Goal: Task Accomplishment & Management: Use online tool/utility

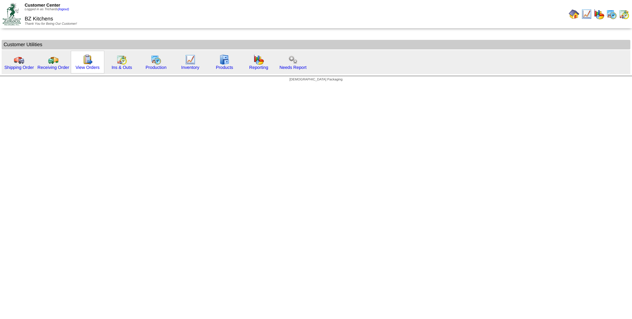
click at [80, 64] on div "View Orders" at bounding box center [88, 62] width 34 height 23
click at [117, 65] on link "Ins & Outs" at bounding box center [122, 67] width 20 height 5
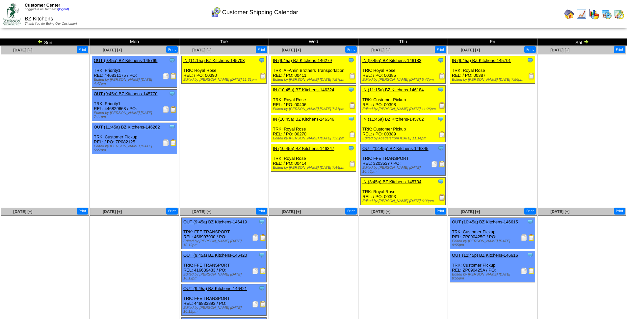
click at [588, 42] on img at bounding box center [586, 41] width 5 height 5
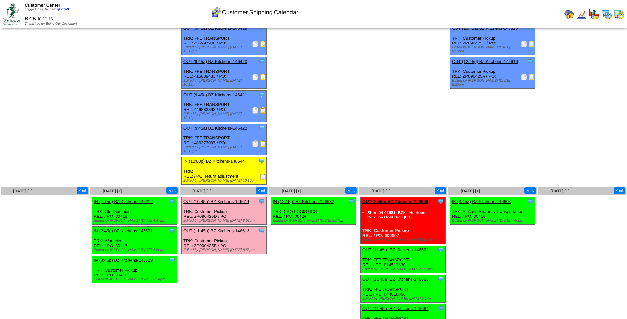
scroll to position [51, 0]
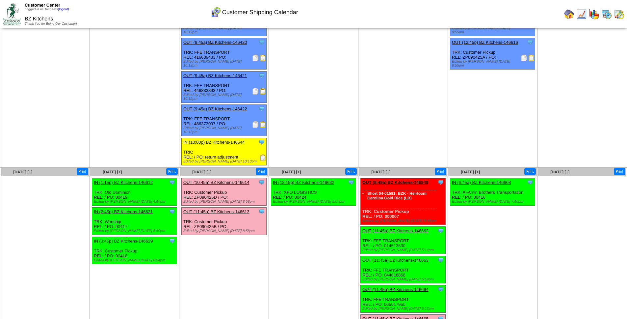
click at [235, 180] on link "OUT (10:45a) BZ Kitchens-146614" at bounding box center [216, 182] width 66 height 5
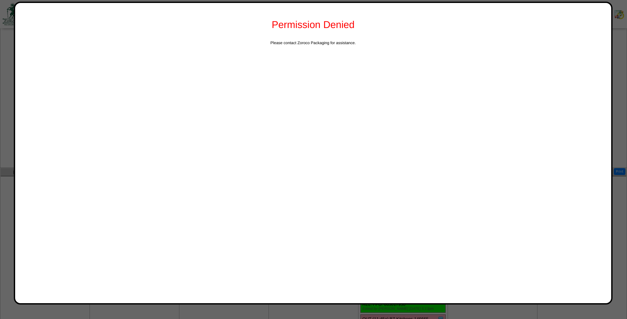
click at [622, 58] on div at bounding box center [313, 173] width 627 height 448
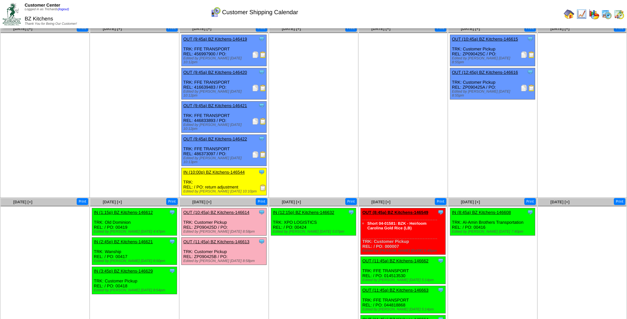
scroll to position [38, 0]
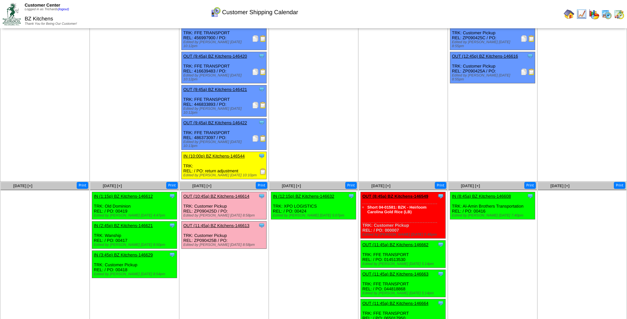
click at [208, 196] on div "Clone Item OUT (10:45a) BZ Kitchens-146614 BZ Kitchens ScheduleID: 146614 3240 …" at bounding box center [224, 205] width 85 height 27
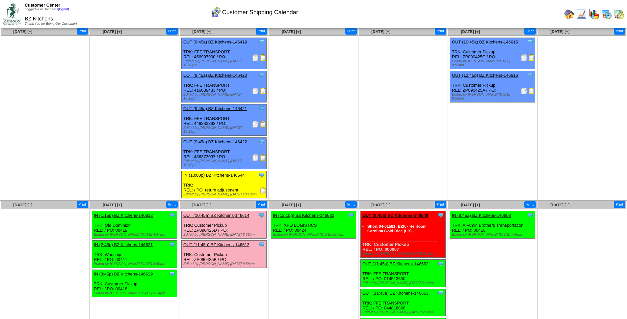
scroll to position [0, 0]
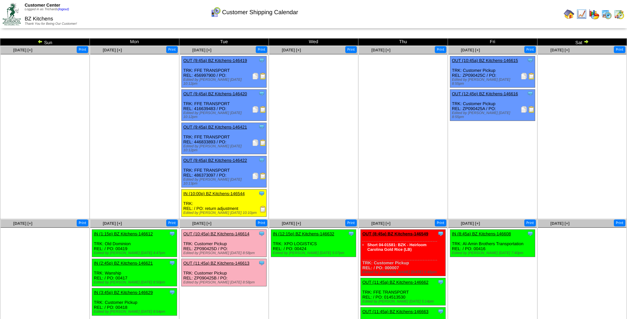
click at [571, 15] on img at bounding box center [569, 14] width 11 height 11
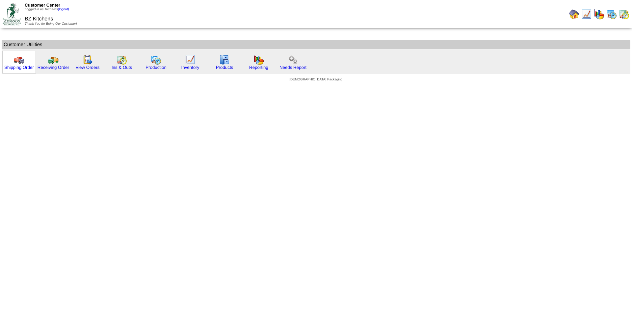
click at [20, 60] on img at bounding box center [19, 59] width 11 height 11
